Goal: Information Seeking & Learning: Learn about a topic

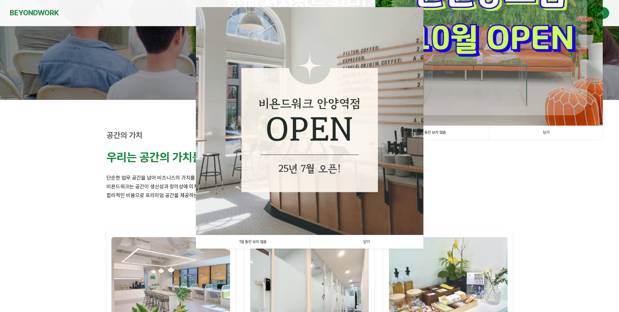
scroll to position [108, 0]
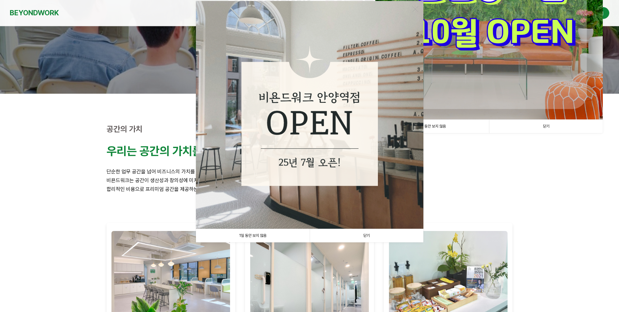
click at [368, 235] on link "닫기" at bounding box center [367, 235] width 114 height 13
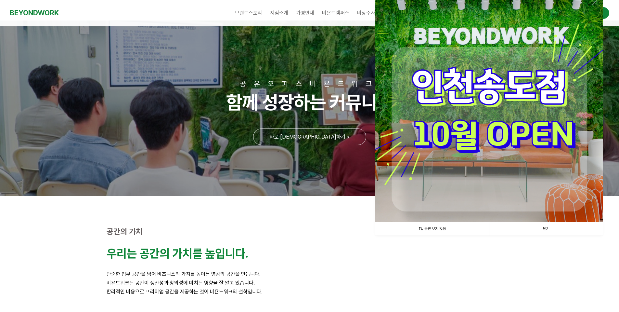
scroll to position [0, 0]
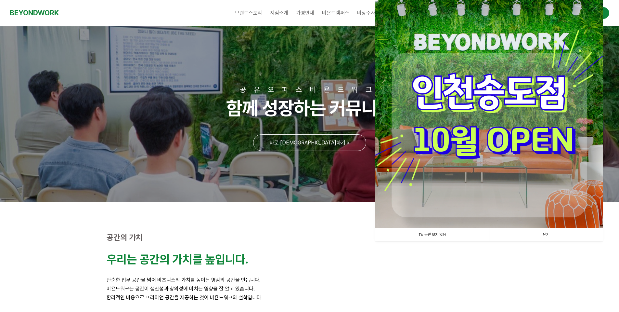
click at [556, 232] on link "닫기" at bounding box center [546, 234] width 114 height 13
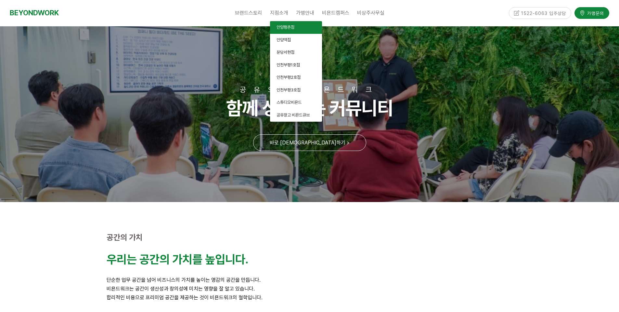
click at [284, 29] on span "안양평촌점" at bounding box center [285, 27] width 18 height 5
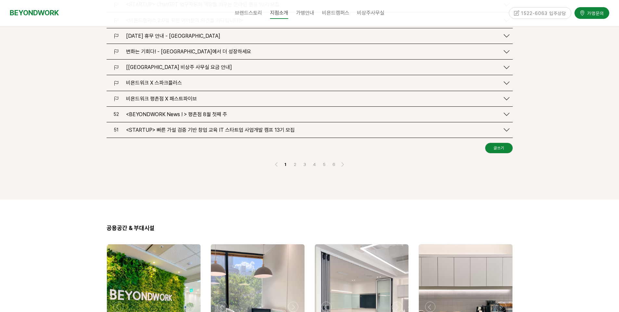
scroll to position [758, 0]
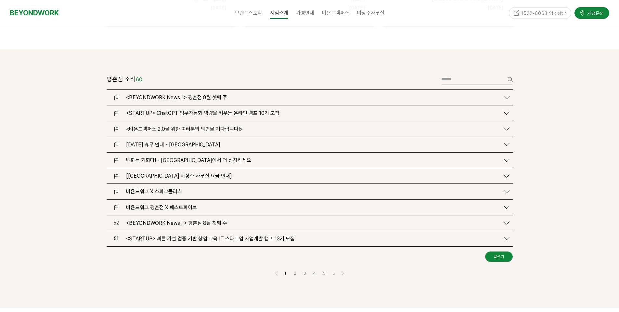
click at [205, 173] on span "[[GEOGRAPHIC_DATA] 비상주 사무실 요금 안내]" at bounding box center [179, 176] width 106 height 6
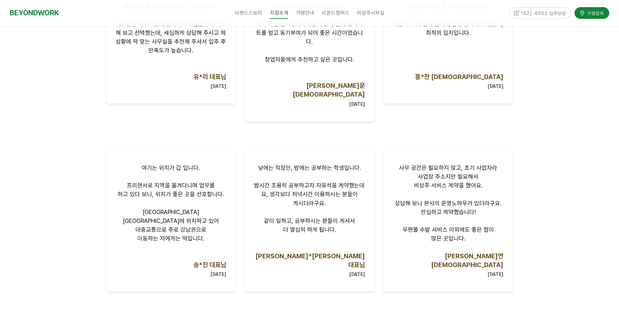
scroll to position [0, 0]
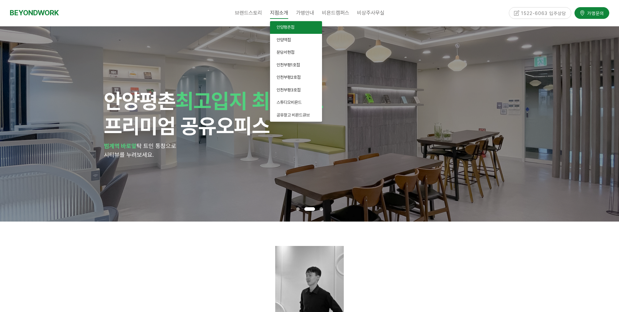
click at [298, 27] on link "안양평촌점" at bounding box center [296, 27] width 52 height 13
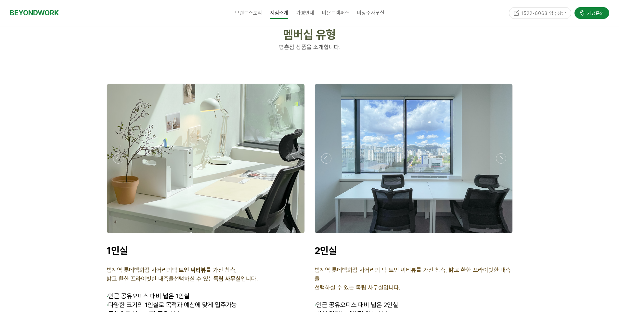
scroll to position [1624, 0]
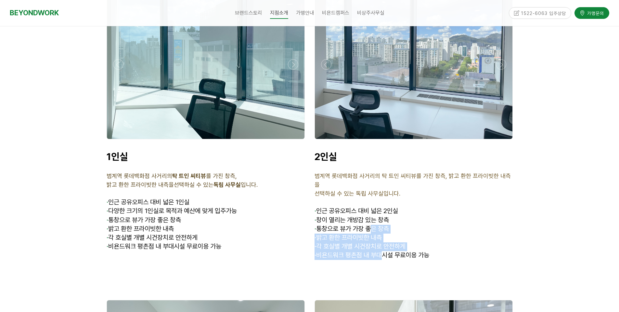
drag, startPoint x: 382, startPoint y: 222, endPoint x: 429, endPoint y: 220, distance: 46.5
click at [364, 177] on div "2인실 범계역 롯데백화점 사거리의 탁 트인 씨티뷰를 가진 창측, 밝고 환한 프라이빗한 내측을 선택하실 수 있는 독립 사무실입니다. · 인근 공…" at bounding box center [413, 209] width 198 height 118
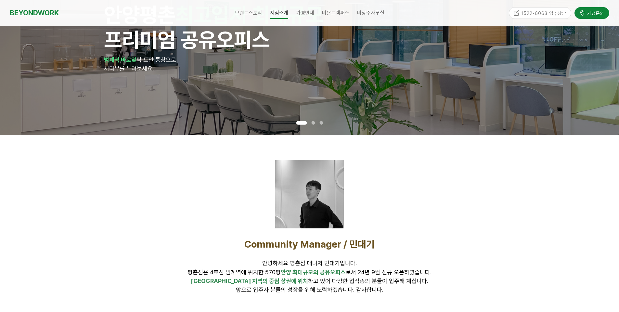
scroll to position [0, 0]
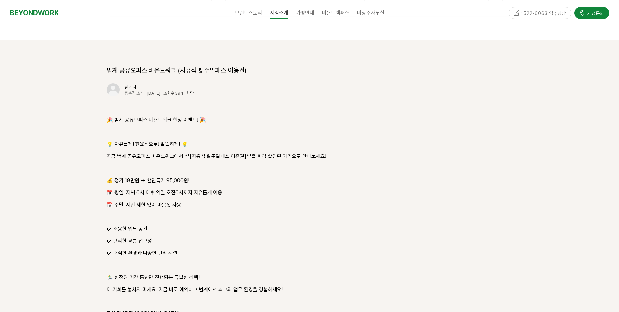
scroll to position [758, 0]
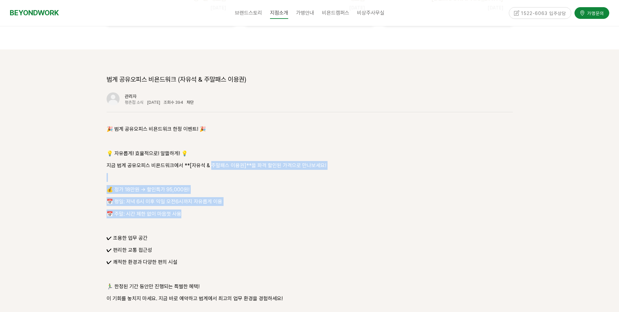
drag, startPoint x: 200, startPoint y: 188, endPoint x: 220, endPoint y: 125, distance: 66.2
click at [216, 129] on div "🎉 범계 공유오피스 비욘드워크 한정 이벤트! 🎉 💡 자유롭게! 효율적으로! 알뜰하게! 💡 지금 범계 공유오피스 비욘드워크에서 **[자유석 & …" at bounding box center [310, 231] width 406 height 214
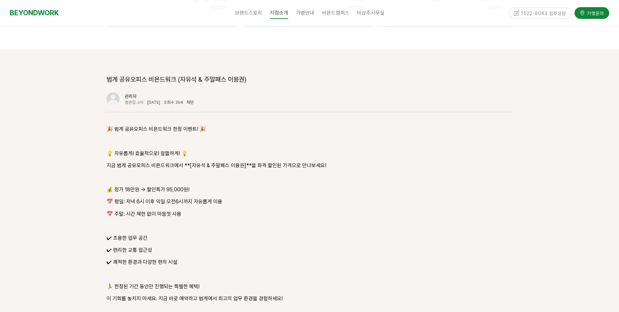
click at [305, 233] on p "✔ 조용한 업무 공간" at bounding box center [310, 237] width 406 height 9
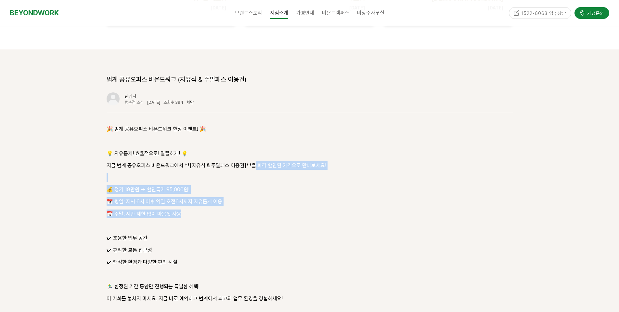
drag, startPoint x: 245, startPoint y: 173, endPoint x: 265, endPoint y: 129, distance: 48.4
click at [257, 133] on div "🎉 범계 공유오피스 비욘드워크 한정 이벤트! 🎉 💡 자유롭게! 효율적으로! 알뜰하게! 💡 지금 범계 공유오피스 비욘드워크에서 **[자유석 & …" at bounding box center [310, 231] width 406 height 214
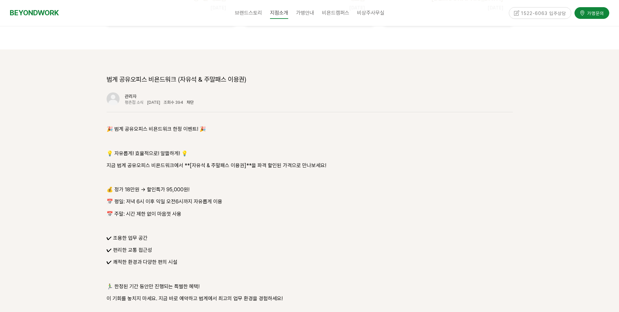
click at [352, 221] on p at bounding box center [310, 225] width 406 height 9
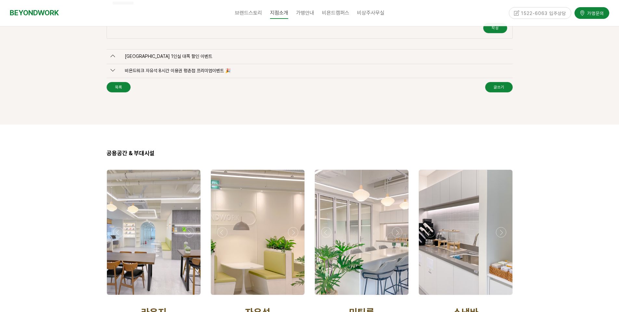
scroll to position [1083, 0]
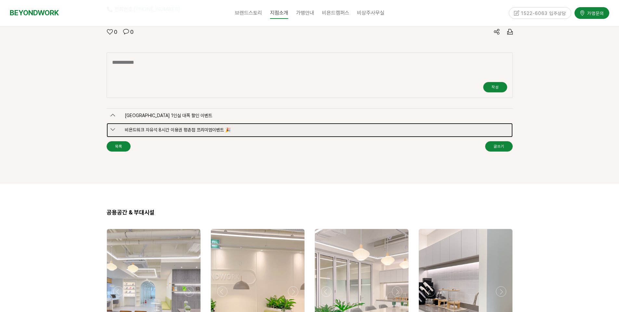
click at [192, 127] on span "비욘드워크 자유석 8시간 이용권 평촌점 프리미엄이벤트 🎉" at bounding box center [173, 129] width 116 height 5
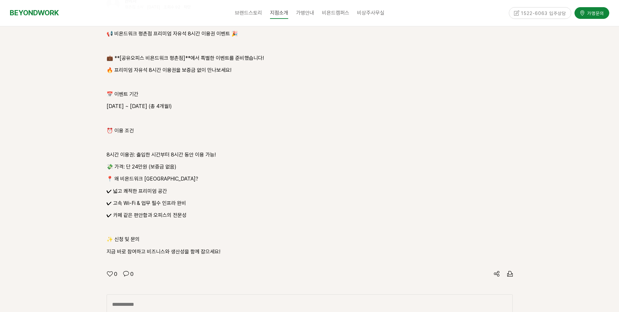
scroll to position [745, 0]
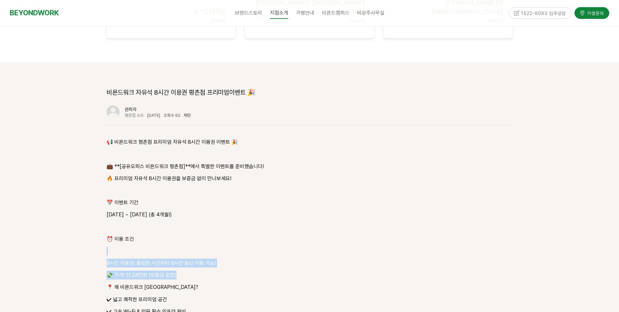
drag, startPoint x: 284, startPoint y: 247, endPoint x: 286, endPoint y: 189, distance: 57.2
click at [285, 193] on div "📢 비욘드워크 [GEOGRAPHIC_DATA] 프리미엄 자유석 8시간 이용권 이벤트 🎉 💼 **[공유오피스 비욘드워크 평촌점]**에서 특별한 …" at bounding box center [310, 250] width 406 height 226
click at [286, 210] on p "[DATE] ~ [DATE] (총 4개월!)" at bounding box center [310, 214] width 406 height 9
drag, startPoint x: 290, startPoint y: 175, endPoint x: 284, endPoint y: 258, distance: 82.4
click at [284, 258] on div "📢 비욘드워크 [GEOGRAPHIC_DATA] 프리미엄 자유석 8시간 이용권 이벤트 🎉 💼 **[공유오피스 비욘드워크 평촌점]**에서 특별한 …" at bounding box center [310, 250] width 406 height 226
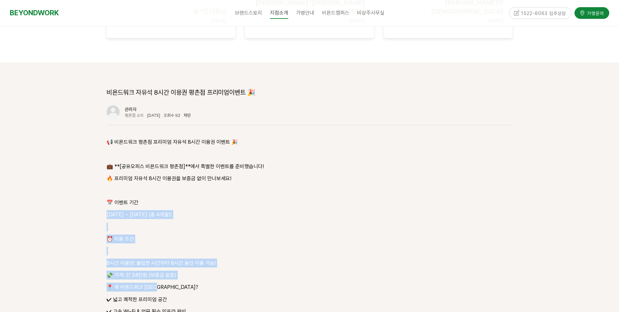
click at [284, 282] on p "📍 왜 비욘드워크 [GEOGRAPHIC_DATA]?" at bounding box center [310, 286] width 406 height 9
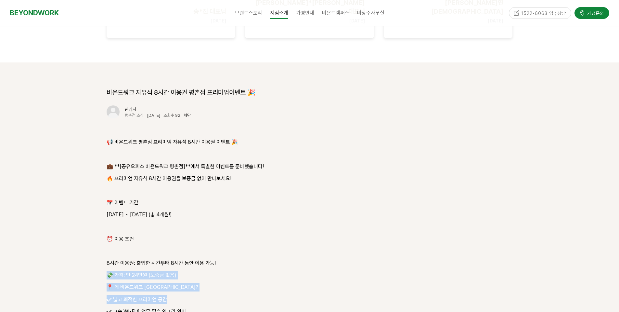
drag, startPoint x: 252, startPoint y: 248, endPoint x: 265, endPoint y: 202, distance: 47.7
click at [264, 205] on div "📢 비욘드워크 평촌점 프리미엄 자유석 8시간 이용권 이벤트 🎉 💼 **[공유오피스 비욘드워크 평촌점]**에서 특별한 이벤트를 준비했습니다! 🔥…" at bounding box center [310, 250] width 406 height 226
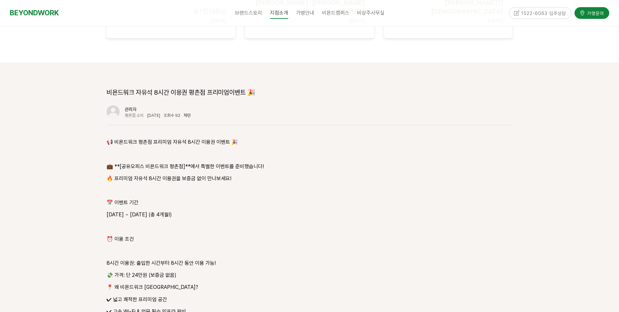
click at [266, 222] on p at bounding box center [310, 226] width 406 height 9
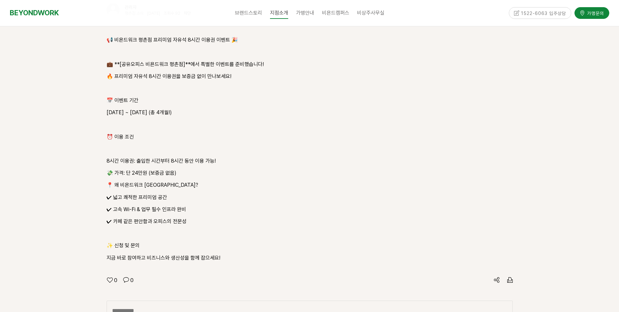
scroll to position [853, 0]
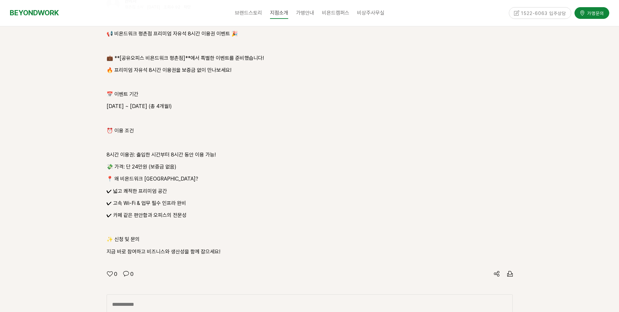
drag, startPoint x: 259, startPoint y: 160, endPoint x: 274, endPoint y: 140, distance: 25.5
click at [264, 151] on div "📢 비욘드워크 평촌점 프리미엄 자유석 8시간 이용권 이벤트 🎉 💼 **[공유오피스 비욘드워크 평촌점]**에서 특별한 이벤트를 준비했습니다! 🔥…" at bounding box center [310, 142] width 406 height 226
click at [279, 162] on p "💸 가격: 단 24만원 (보증금 없음)" at bounding box center [310, 166] width 406 height 9
drag, startPoint x: 245, startPoint y: 176, endPoint x: 247, endPoint y: 146, distance: 30.6
click at [246, 150] on div "📢 비욘드워크 평촌점 프리미엄 자유석 8시간 이용권 이벤트 🎉 💼 **[공유오피스 비욘드워크 평촌점]**에서 특별한 이벤트를 준비했습니다! 🔥…" at bounding box center [310, 142] width 406 height 226
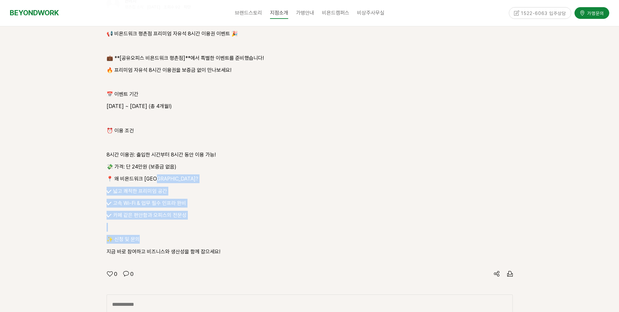
click at [247, 146] on div "📢 비욘드워크 평촌점 프리미엄 자유석 8시간 이용권 이벤트 🎉 💼 **[공유오피스 비욘드워크 평촌점]**에서 특별한 이벤트를 준비했습니다! 🔥…" at bounding box center [310, 142] width 406 height 226
drag, startPoint x: 252, startPoint y: 133, endPoint x: 250, endPoint y: 171, distance: 38.7
click at [250, 171] on div "📢 비욘드워크 평촌점 프리미엄 자유석 8시간 이용권 이벤트 🎉 💼 **[공유오피스 비욘드워크 평촌점]**에서 특별한 이벤트를 준비했습니다! 🔥…" at bounding box center [310, 142] width 406 height 226
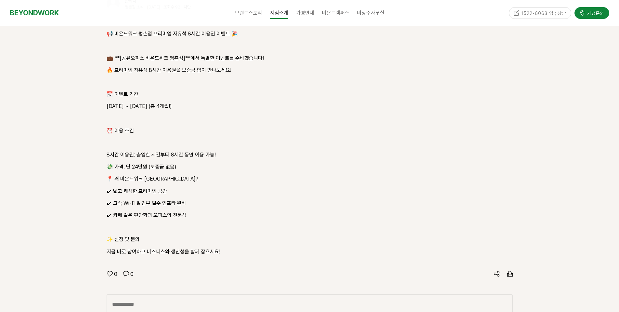
scroll to position [745, 0]
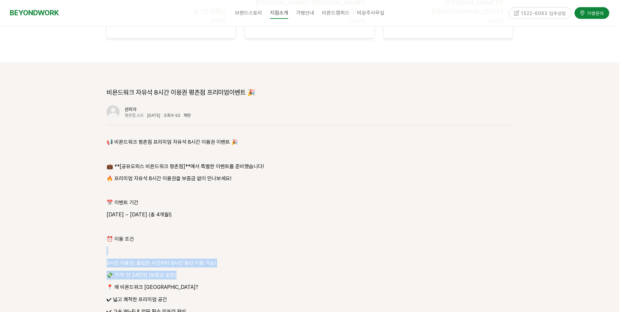
drag, startPoint x: 300, startPoint y: 211, endPoint x: 289, endPoint y: 249, distance: 39.1
click at [289, 249] on div "📢 비욘드워크 평촌점 프리미엄 자유석 8시간 이용권 이벤트 🎉 💼 **[공유오피스 비욘드워크 평촌점]**에서 특별한 이벤트를 준비했습니다! 🔥…" at bounding box center [310, 250] width 406 height 226
click at [295, 258] on p "8시간 이용권: 출입한 시간부터 8시간 동안 이용 가능!" at bounding box center [310, 262] width 406 height 9
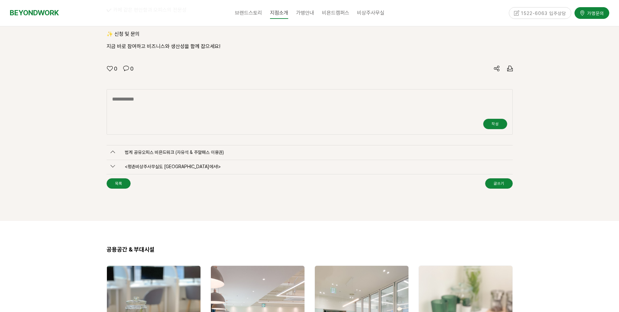
scroll to position [1070, 0]
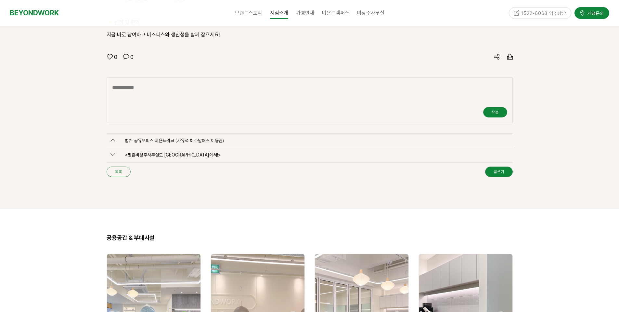
click at [122, 166] on link "목록" at bounding box center [119, 171] width 24 height 10
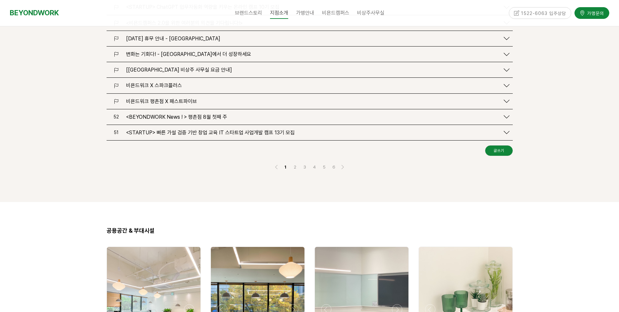
scroll to position [748, 0]
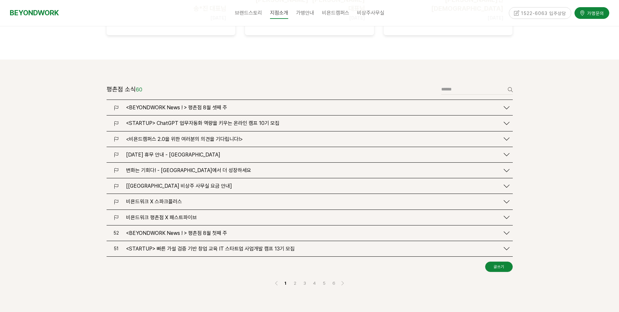
click at [211, 104] on span "<BEYONDWORK News ! > 평촌점 8월 셋째 주" at bounding box center [176, 107] width 101 height 6
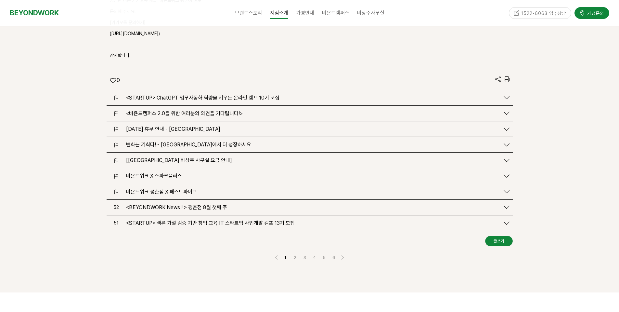
scroll to position [1181, 0]
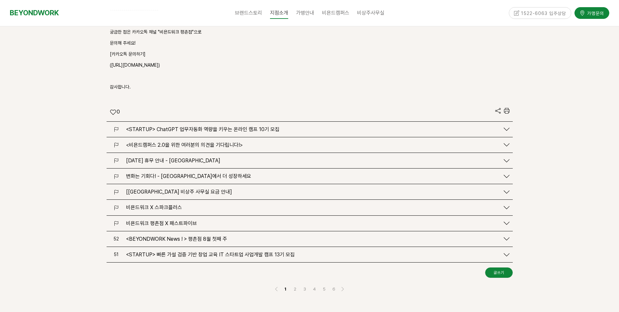
click at [212, 188] on span "[[GEOGRAPHIC_DATA] 비상주 사무실 요금 안내]" at bounding box center [179, 191] width 106 height 6
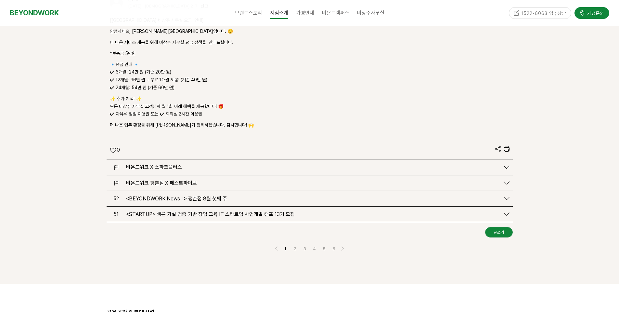
scroll to position [1398, 0]
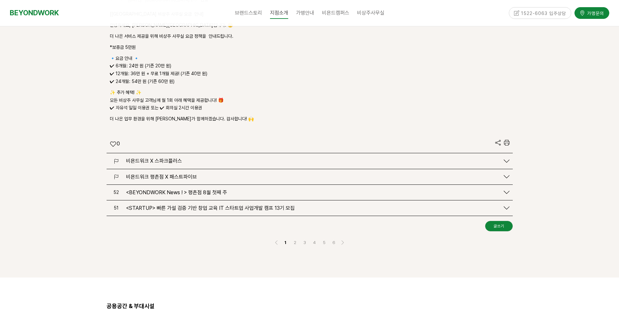
click at [215, 158] on div "비욘드워크 X 스파크플러스" at bounding box center [311, 161] width 377 height 6
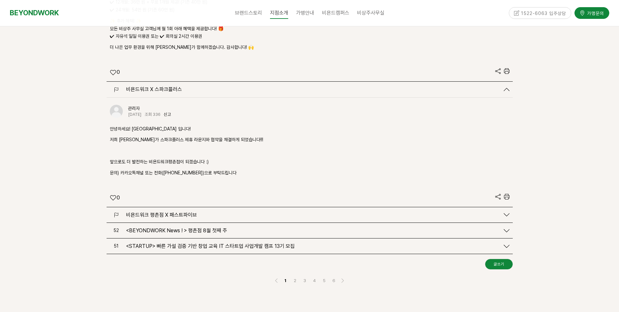
scroll to position [1506, 0]
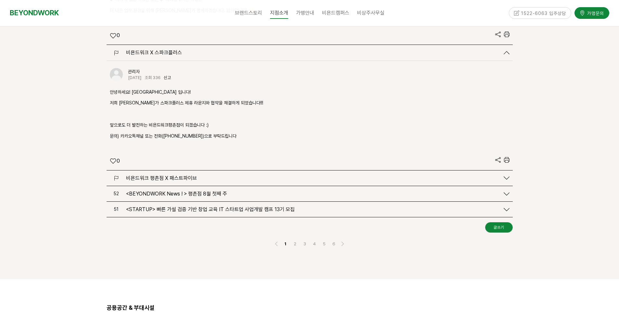
click at [205, 175] on div "비욘드워크 평촌점 X 패스트파이브" at bounding box center [311, 178] width 377 height 6
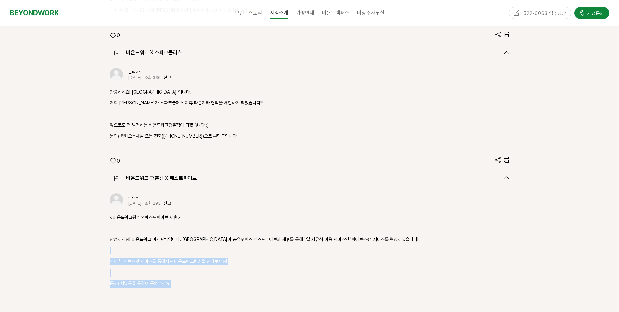
drag, startPoint x: 232, startPoint y: 251, endPoint x: 245, endPoint y: 202, distance: 50.9
click at [244, 213] on div "<비욘드워크평촌 x 패스트파이브 제휴> 안녕하세요! 비욘드워크 마케팅팀입니다. 비욘드워크평촌점이 공유오피스 패스트파이브와 제휴를 통해 1일 자…" at bounding box center [310, 261] width 400 height 96
click at [258, 213] on p "<비욘드워크평촌 x 패스트파이브 제휴>" at bounding box center [310, 217] width 400 height 8
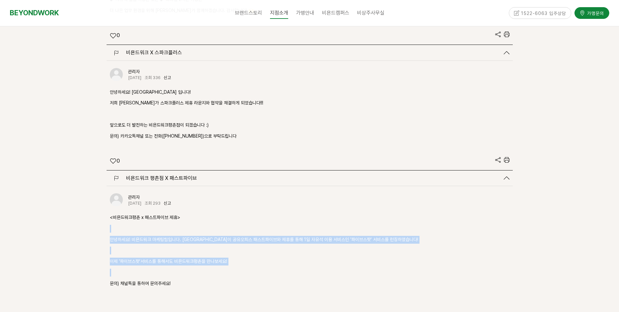
drag, startPoint x: 262, startPoint y: 192, endPoint x: 249, endPoint y: 245, distance: 55.1
click at [249, 245] on div "<비욘드워크평촌 x 패스트파이브 제휴> 안녕하세요! 비욘드워크 마케팅팀입니다. 비욘드워크평촌점이 공유오피스 패스트파이브와 제휴를 통해 1일 자…" at bounding box center [310, 261] width 400 height 96
click at [249, 268] on p at bounding box center [310, 272] width 400 height 8
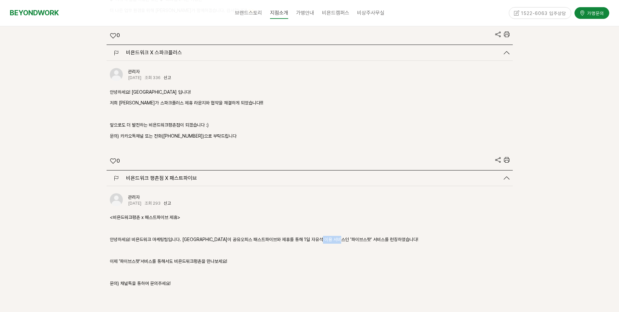
drag, startPoint x: 355, startPoint y: 213, endPoint x: 336, endPoint y: 214, distance: 18.8
click at [336, 236] on p "안녕하세요! 비욘드워크 마케팅팀입니다. [GEOGRAPHIC_DATA]이 공유오피스 패스트파이브와 제휴를 통해 1일 자유석 이용 서비스인 '파…" at bounding box center [310, 240] width 400 height 8
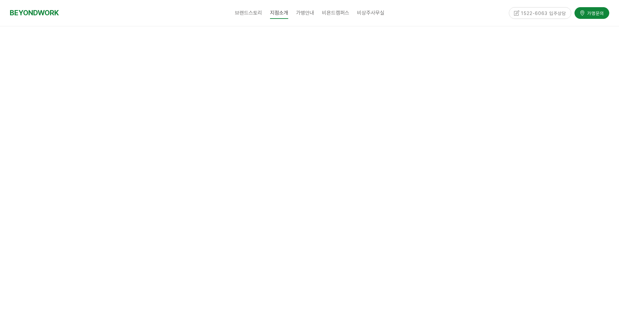
scroll to position [1506, 0]
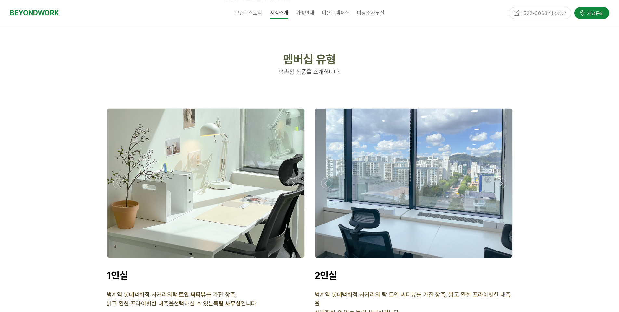
click at [475, 67] on p "평촌점 상품을 소개합니다." at bounding box center [310, 72] width 406 height 10
